Goal: Task Accomplishment & Management: Manage account settings

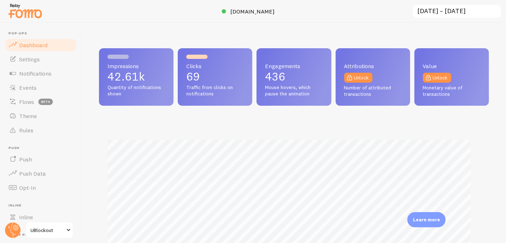
scroll to position [186, 385]
click at [46, 74] on span "Notifications" at bounding box center [35, 73] width 32 height 7
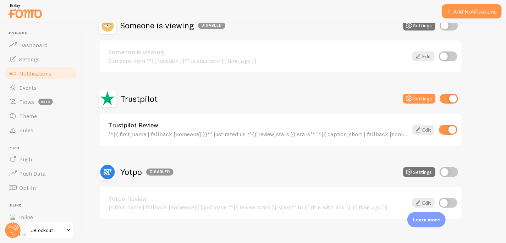
scroll to position [302, 0]
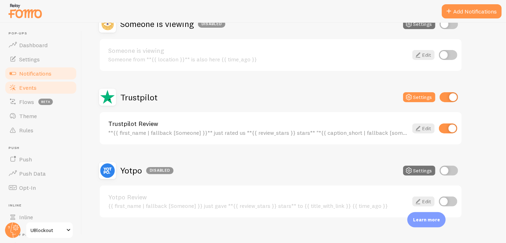
click at [28, 88] on span "Events" at bounding box center [27, 87] width 17 height 7
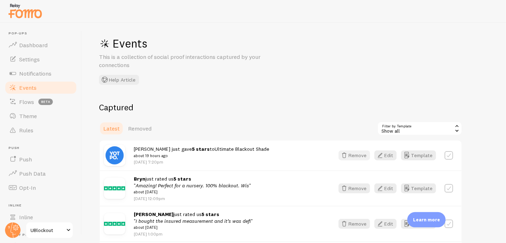
scroll to position [4, 0]
click at [407, 129] on div "Show all" at bounding box center [419, 128] width 85 height 14
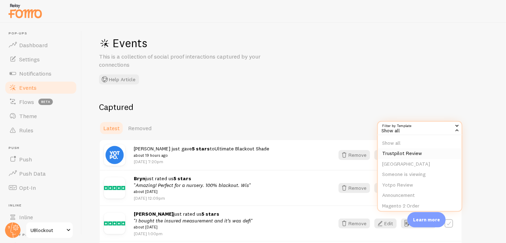
scroll to position [11, 0]
click at [395, 178] on li "Yotpo Review" at bounding box center [420, 179] width 84 height 11
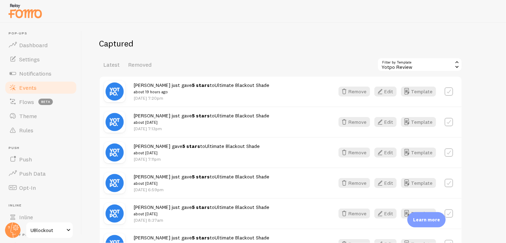
scroll to position [67, 0]
click at [451, 93] on label at bounding box center [449, 91] width 9 height 9
checkbox input "true"
click at [389, 65] on button "Select All" at bounding box center [391, 65] width 28 height 10
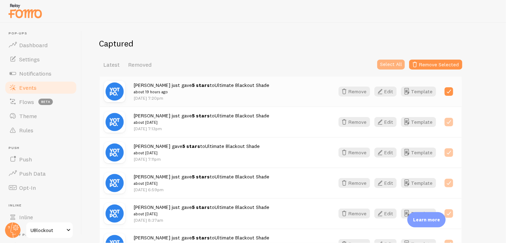
checkbox input "true"
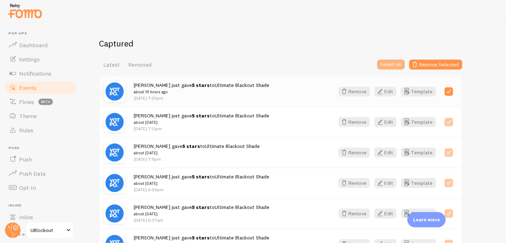
checkbox input "true"
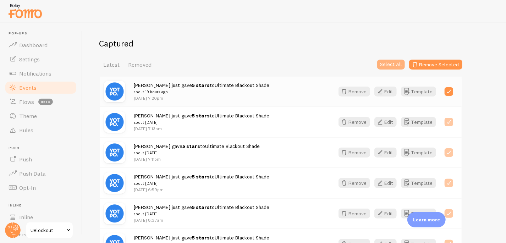
checkbox input "true"
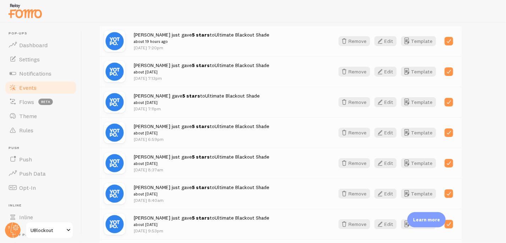
scroll to position [0, 0]
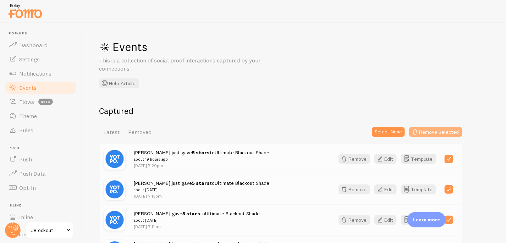
click at [433, 133] on button "Remove Selected" at bounding box center [435, 132] width 53 height 10
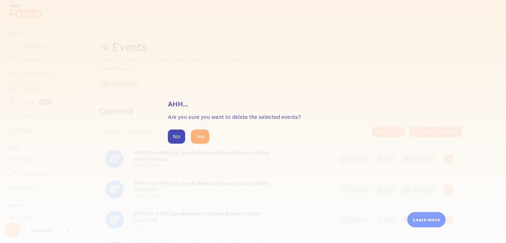
click at [197, 138] on button "Yes" at bounding box center [200, 137] width 18 height 14
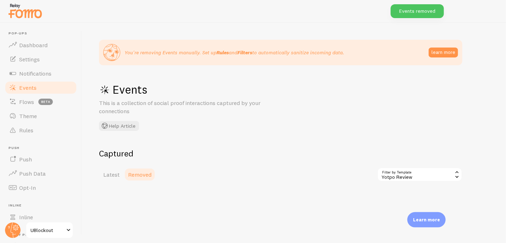
click at [145, 175] on span "Removed" at bounding box center [139, 174] width 23 height 7
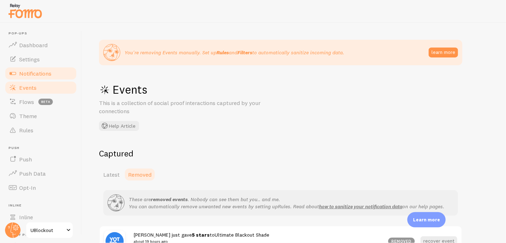
click at [42, 74] on span "Notifications" at bounding box center [35, 73] width 32 height 7
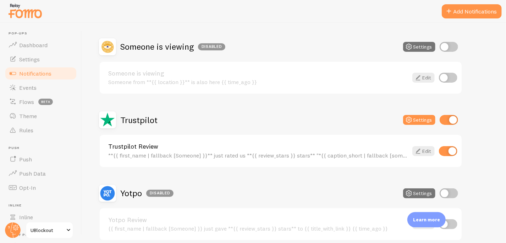
scroll to position [309, 0]
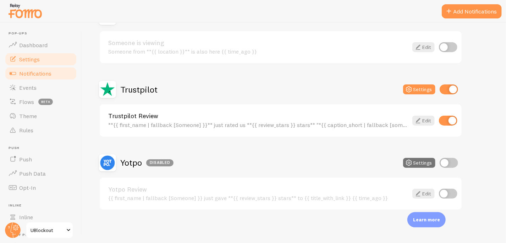
click at [28, 57] on span "Settings" at bounding box center [29, 59] width 21 height 7
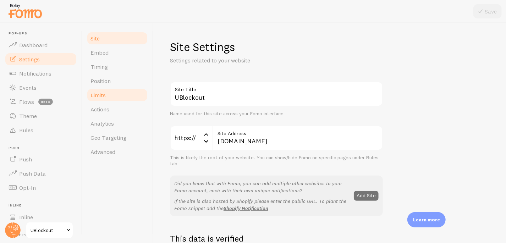
click at [95, 97] on span "Limits" at bounding box center [97, 95] width 15 height 7
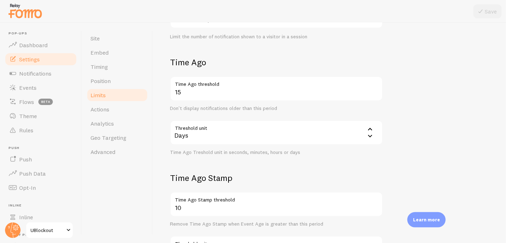
scroll to position [145, 0]
